Goal: Information Seeking & Learning: Learn about a topic

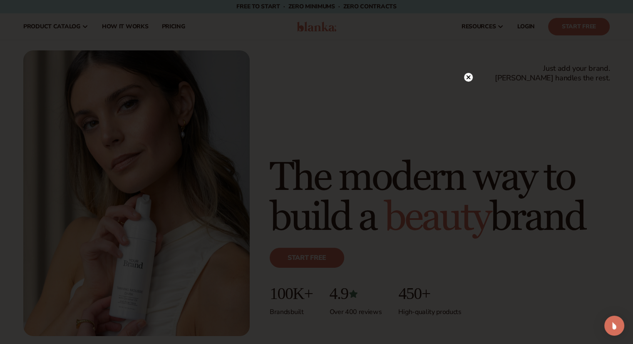
click at [467, 75] on circle at bounding box center [468, 77] width 9 height 9
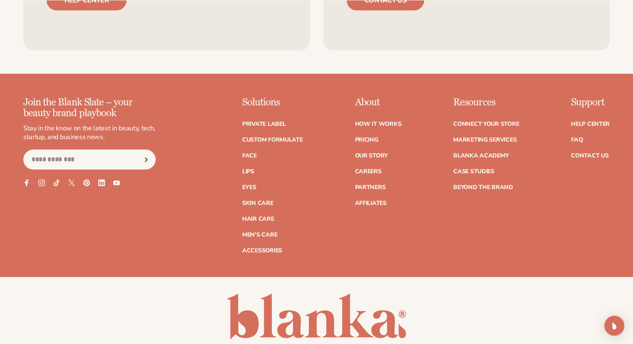
scroll to position [3405, 0]
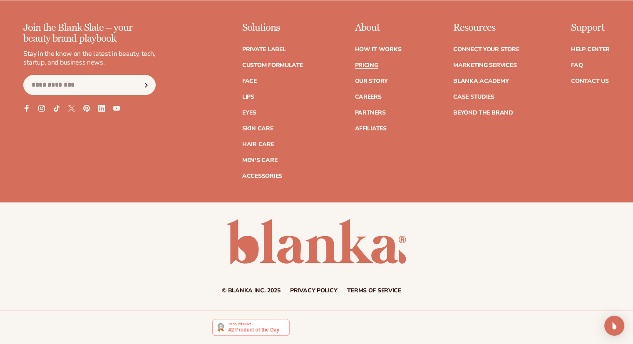
click at [362, 62] on link "Pricing" at bounding box center [365, 65] width 23 height 6
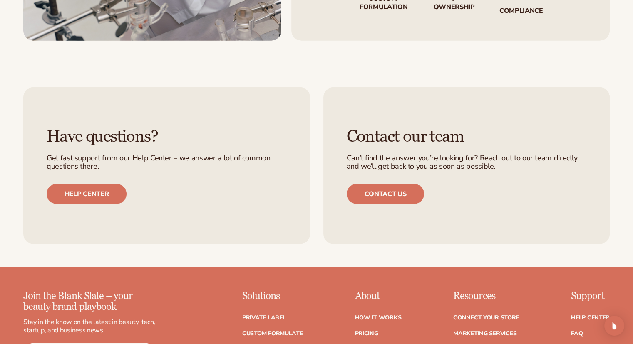
scroll to position [2164, 0]
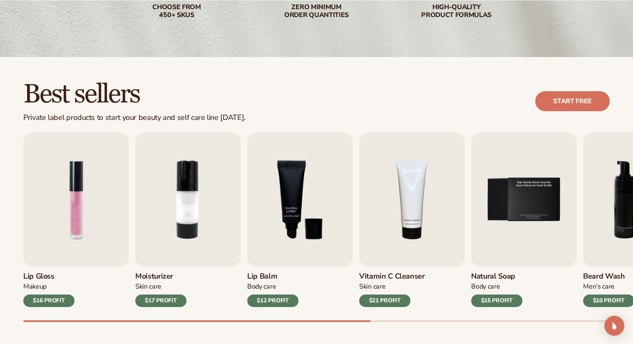
scroll to position [250, 0]
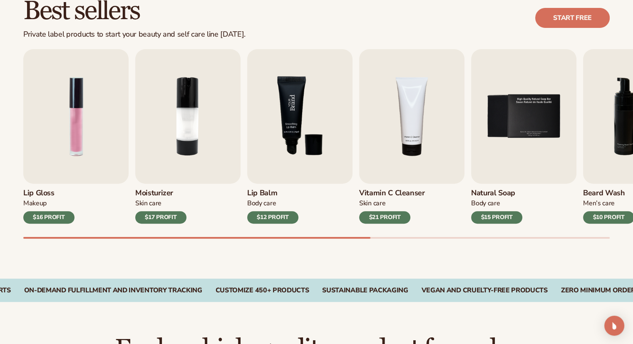
click at [289, 119] on img "3 / 9" at bounding box center [299, 116] width 105 height 134
click at [297, 135] on img "3 / 9" at bounding box center [299, 116] width 105 height 134
click at [293, 212] on div "$12 PROFIT" at bounding box center [272, 217] width 51 height 12
click at [293, 137] on img "3 / 9" at bounding box center [299, 116] width 105 height 134
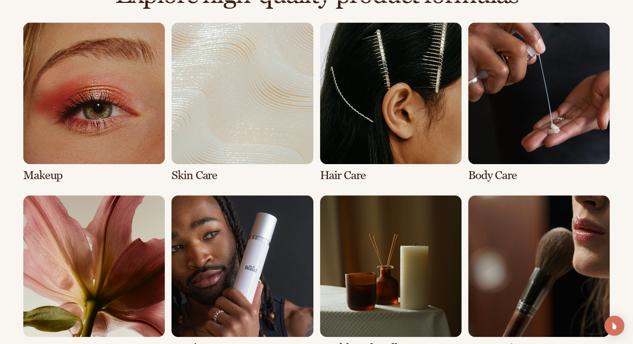
scroll to position [749, 0]
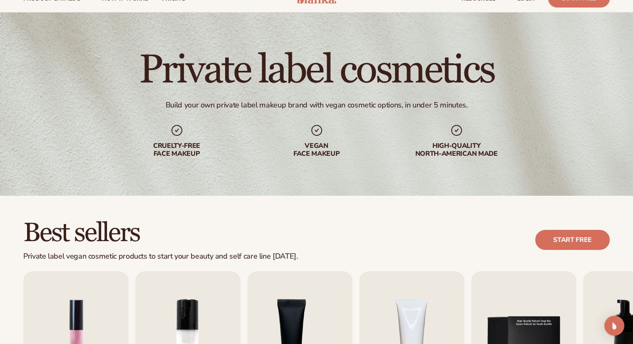
scroll to position [250, 0]
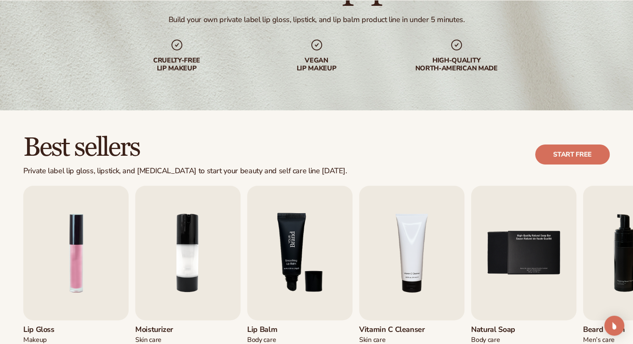
scroll to position [291, 0]
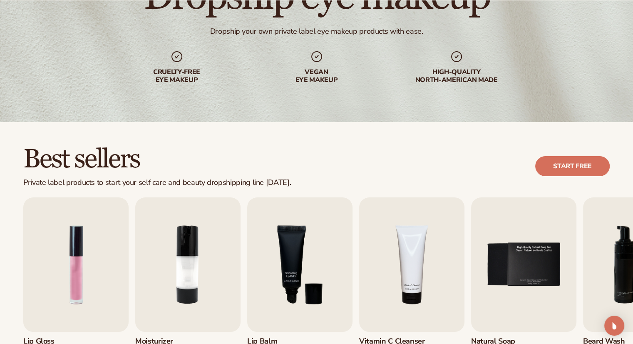
scroll to position [291, 0]
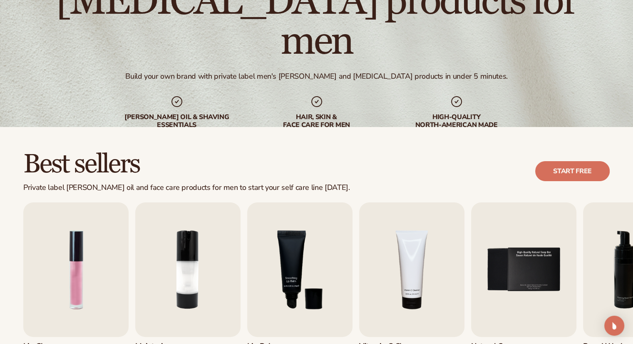
scroll to position [250, 0]
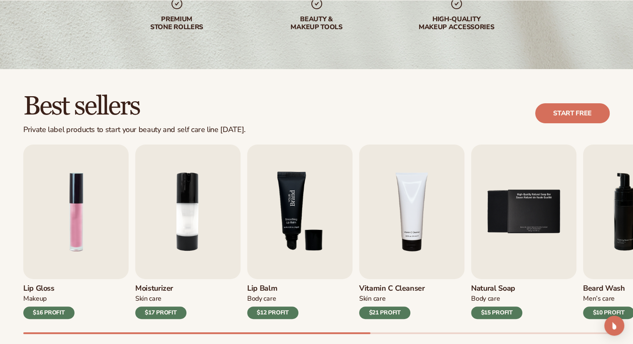
scroll to position [208, 0]
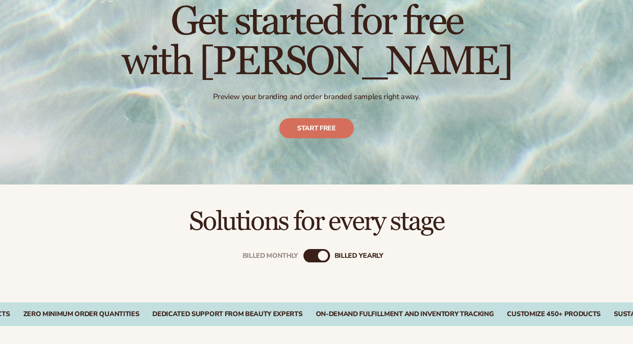
scroll to position [208, 0]
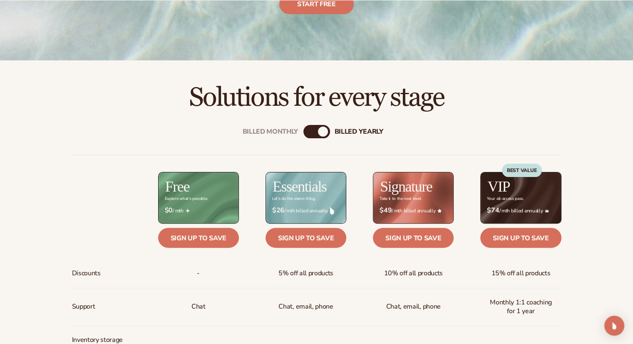
click at [322, 135] on div "billed Yearly" at bounding box center [323, 131] width 10 height 10
click at [315, 134] on div "Billed Monthly billed Yearly" at bounding box center [316, 131] width 27 height 13
click at [325, 134] on div "billed Yearly" at bounding box center [323, 131] width 10 height 10
click at [314, 131] on div "Billed Monthly billed Yearly" at bounding box center [316, 131] width 27 height 13
click at [323, 133] on div "billed Yearly" at bounding box center [323, 131] width 10 height 10
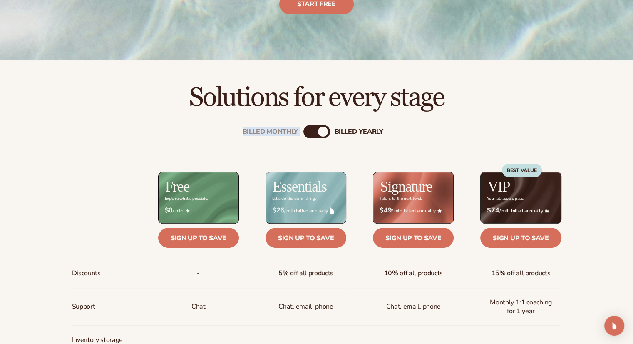
drag, startPoint x: 323, startPoint y: 133, endPoint x: 303, endPoint y: 134, distance: 19.6
click at [305, 134] on div "Billed Monthly billed Yearly" at bounding box center [316, 131] width 27 height 13
click at [306, 132] on div "Billed Monthly" at bounding box center [308, 131] width 10 height 10
click at [325, 131] on div "billed Yearly" at bounding box center [325, 131] width 10 height 10
click at [308, 132] on div "Billed Monthly" at bounding box center [308, 131] width 10 height 10
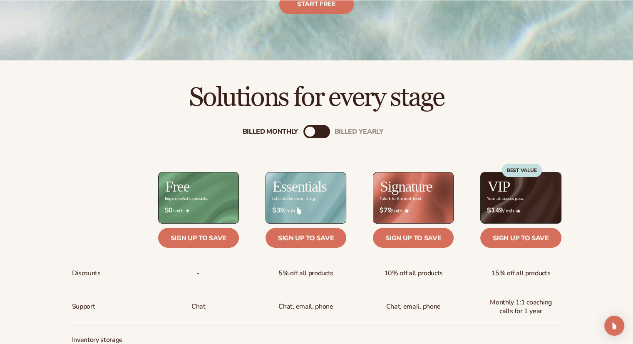
click at [327, 132] on div "billed Yearly" at bounding box center [325, 131] width 10 height 10
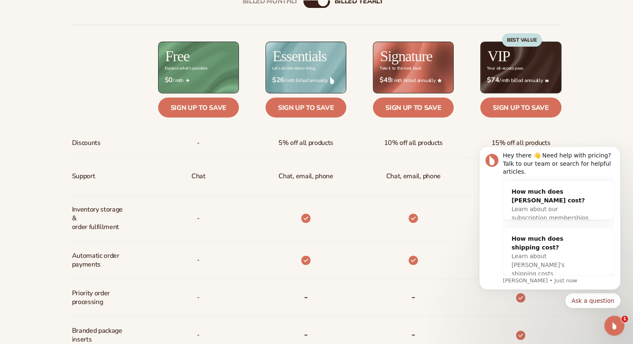
scroll to position [374, 0]
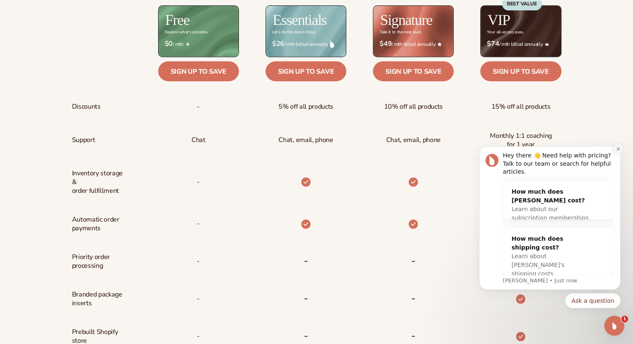
click at [616, 151] on icon "Dismiss notification" at bounding box center [618, 148] width 5 height 5
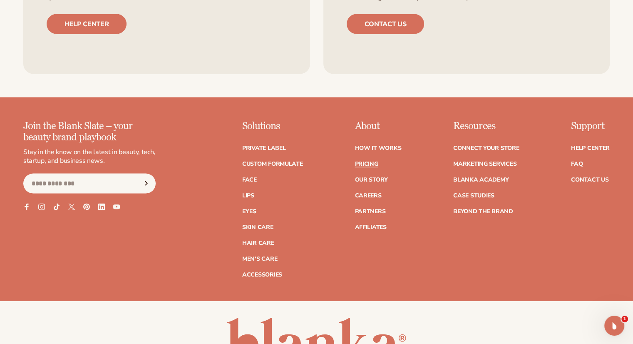
scroll to position [1770, 0]
